Goal: Task Accomplishment & Management: Use online tool/utility

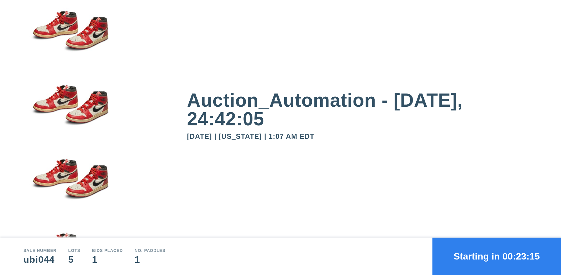
click at [497, 256] on button "Starting in 00:23:15" at bounding box center [497, 256] width 129 height 37
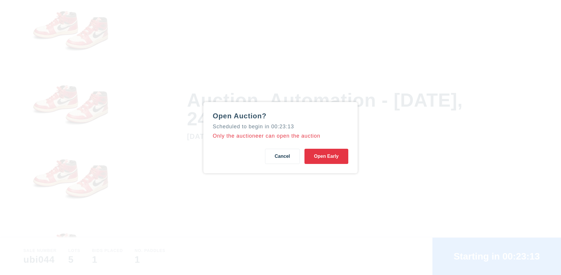
click at [327, 156] on button "Open Early" at bounding box center [327, 156] width 44 height 15
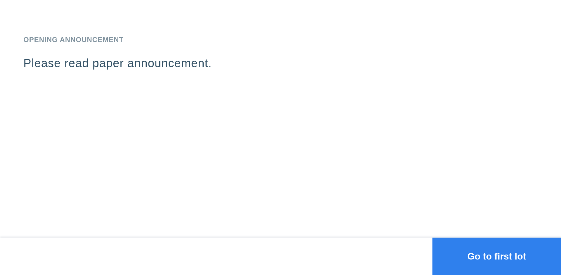
click at [497, 256] on button "Go to first lot" at bounding box center [497, 256] width 129 height 37
